Goal: Use online tool/utility: Utilize a website feature to perform a specific function

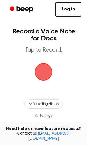
click at [48, 69] on span "button" at bounding box center [43, 72] width 16 height 16
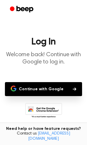
click at [69, 89] on button "Continue with Google" at bounding box center [43, 89] width 77 height 14
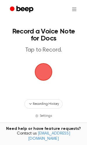
click at [48, 71] on span "button" at bounding box center [44, 72] width 18 height 18
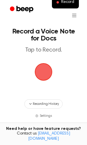
click at [46, 74] on span "button" at bounding box center [43, 72] width 16 height 16
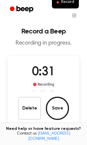
click at [59, 108] on button "Save" at bounding box center [57, 108] width 23 height 23
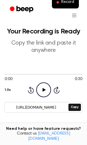
click at [43, 89] on icon at bounding box center [43, 90] width 3 height 4
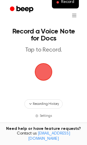
click at [45, 72] on span "button" at bounding box center [43, 72] width 16 height 16
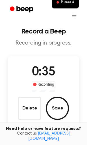
click at [61, 108] on button "Save" at bounding box center [57, 108] width 23 height 23
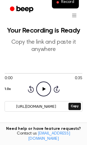
scroll to position [3, 0]
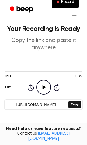
click at [75, 105] on button "Copy" at bounding box center [75, 104] width 13 height 7
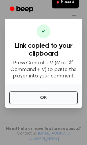
click at [69, 93] on button "OK" at bounding box center [43, 97] width 69 height 13
